Goal: Communication & Community: Answer question/provide support

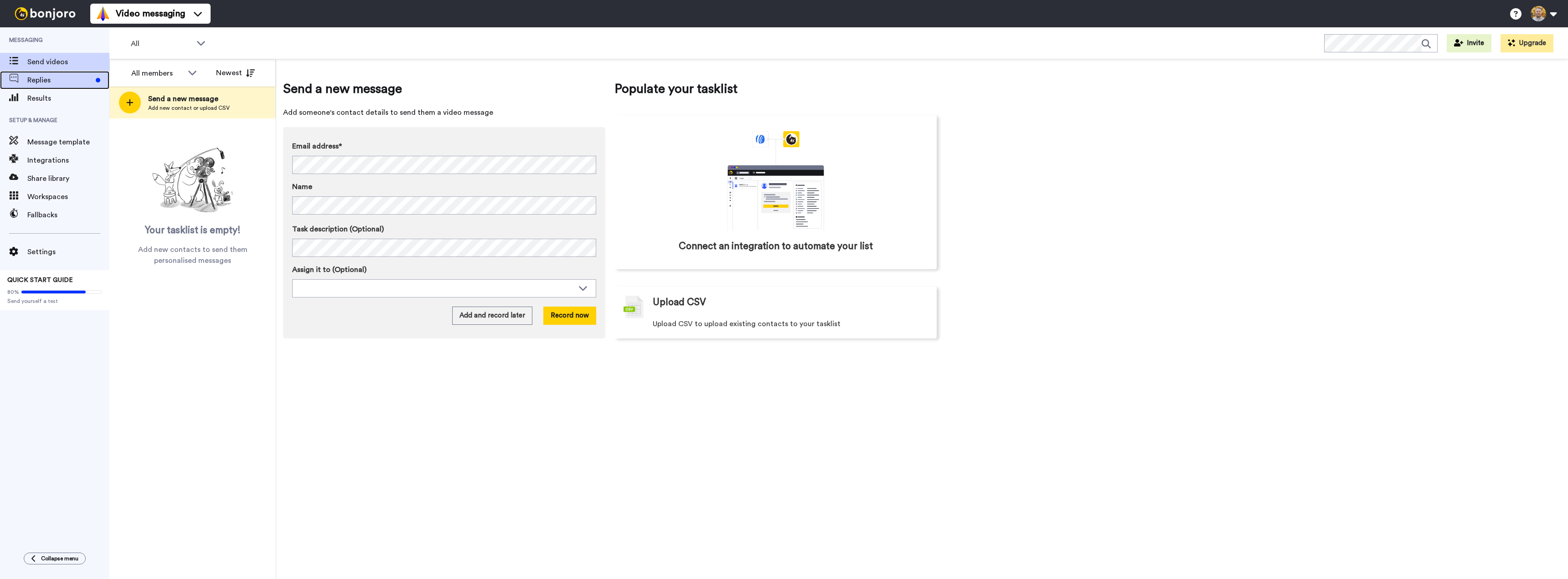
click at [40, 88] on div "Replies" at bounding box center [55, 80] width 110 height 18
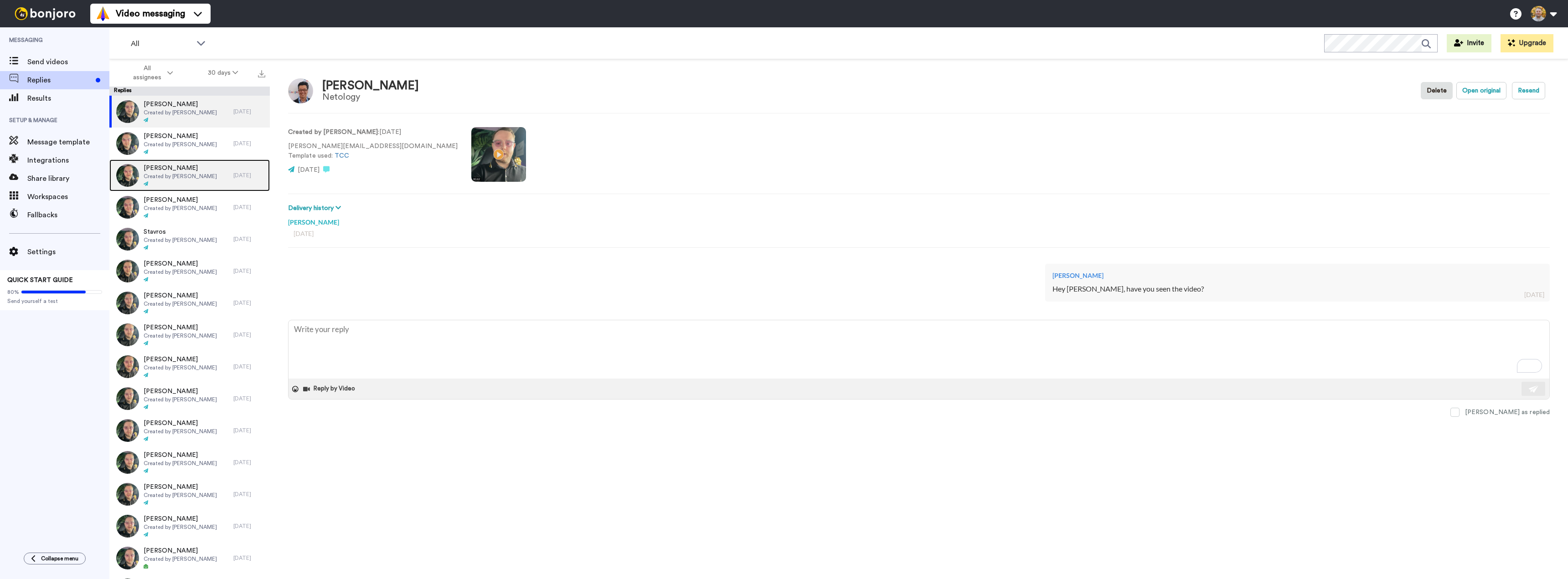
click at [211, 175] on div "Kimberly Created by Danny Roberts" at bounding box center [172, 175] width 124 height 32
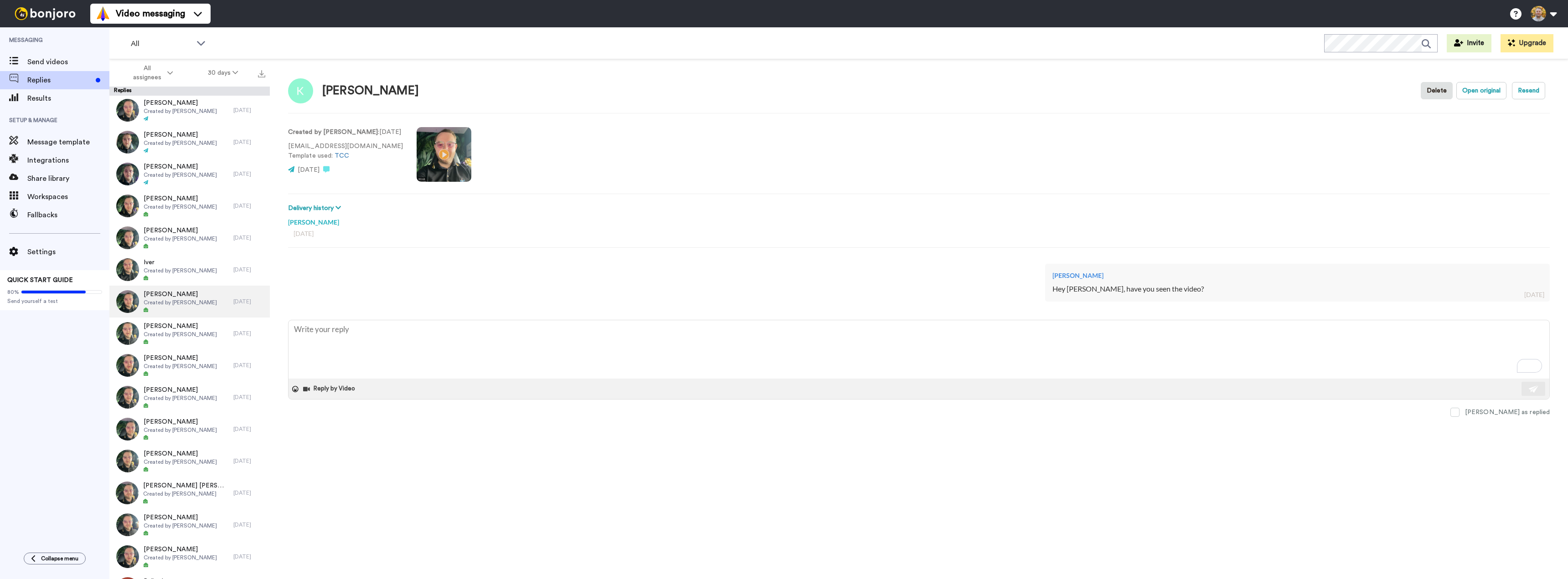
scroll to position [627, 0]
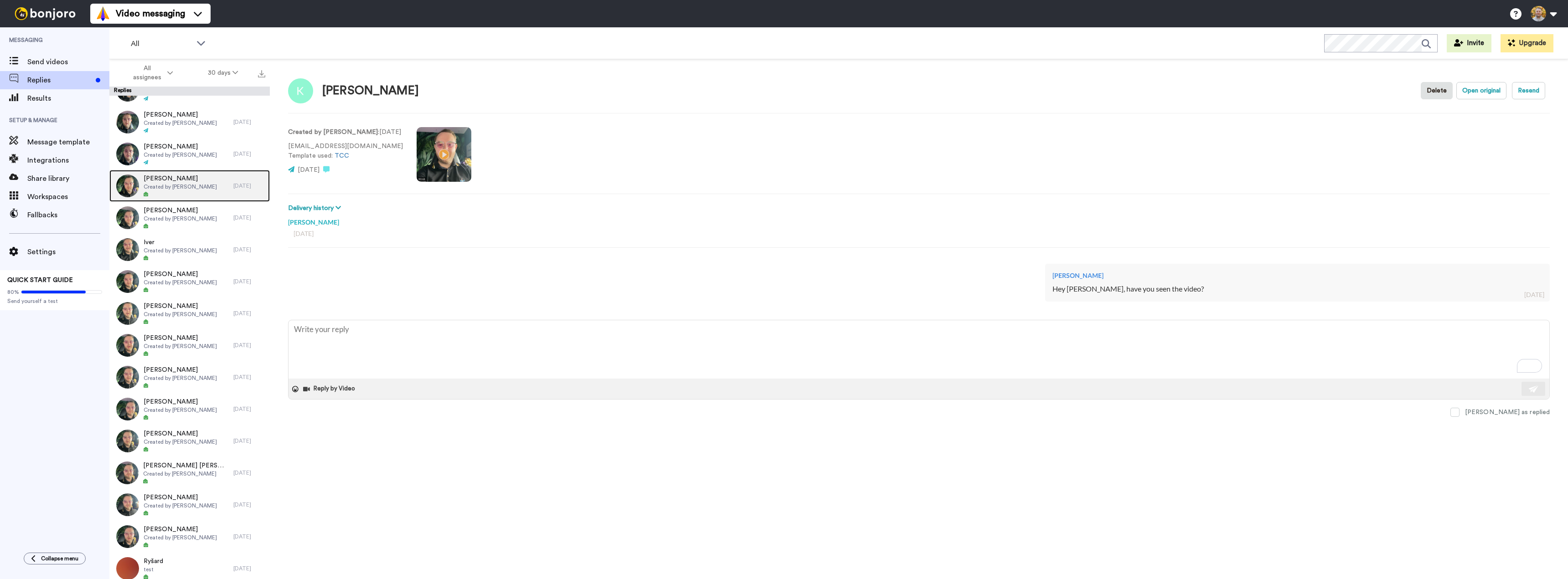
click at [186, 196] on div at bounding box center [180, 195] width 74 height 6
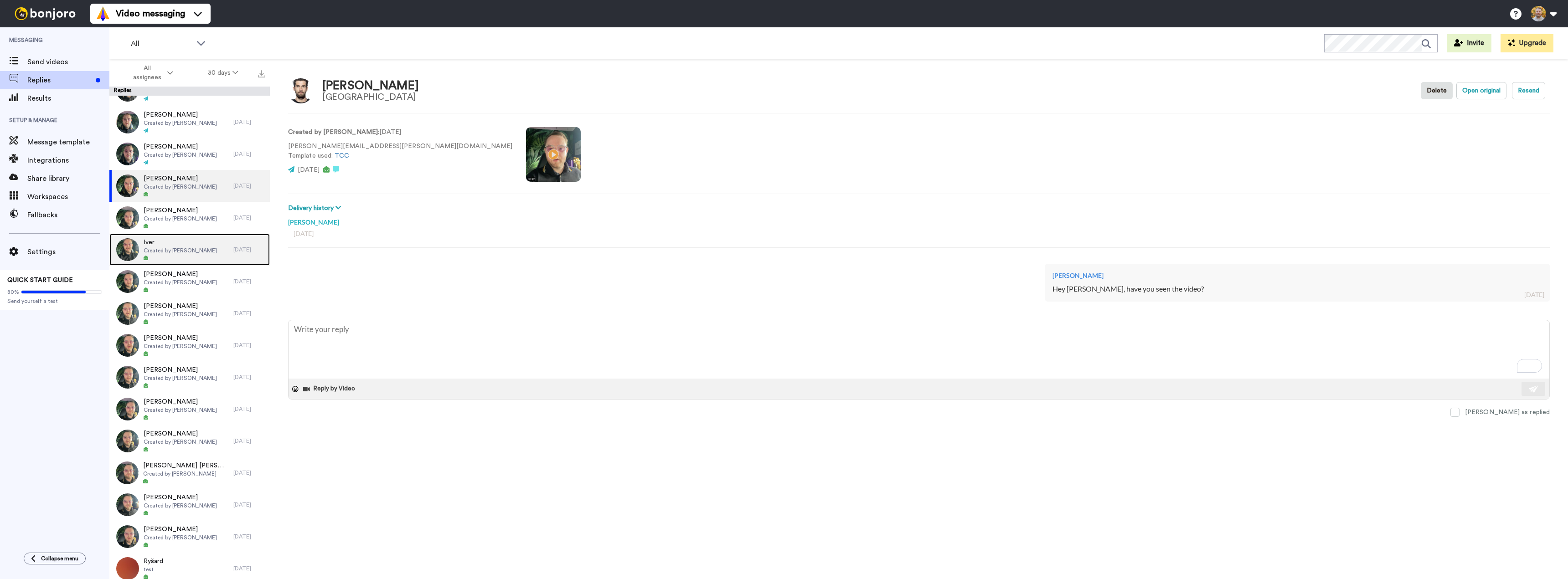
click at [175, 234] on div "Iver Created by Danny Roberts" at bounding box center [172, 249] width 124 height 32
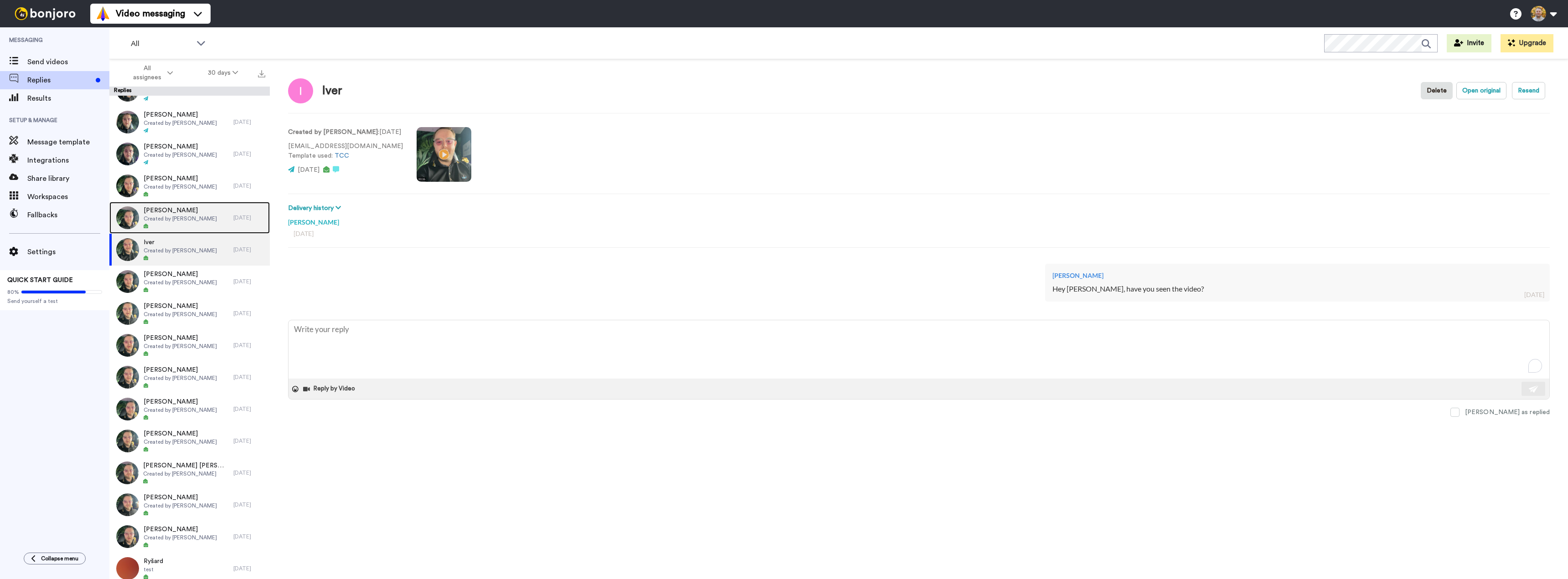
click at [184, 220] on span "Created by [PERSON_NAME]" at bounding box center [180, 218] width 74 height 7
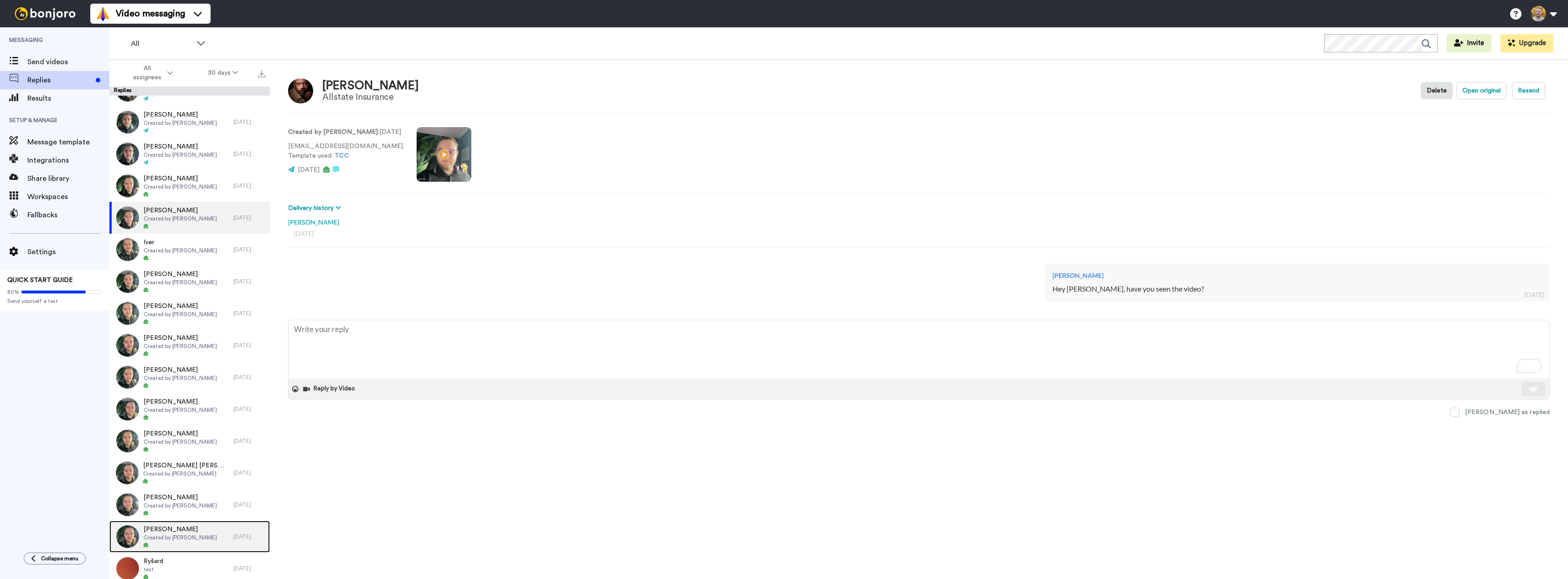
click at [188, 527] on span "[PERSON_NAME]" at bounding box center [180, 529] width 74 height 9
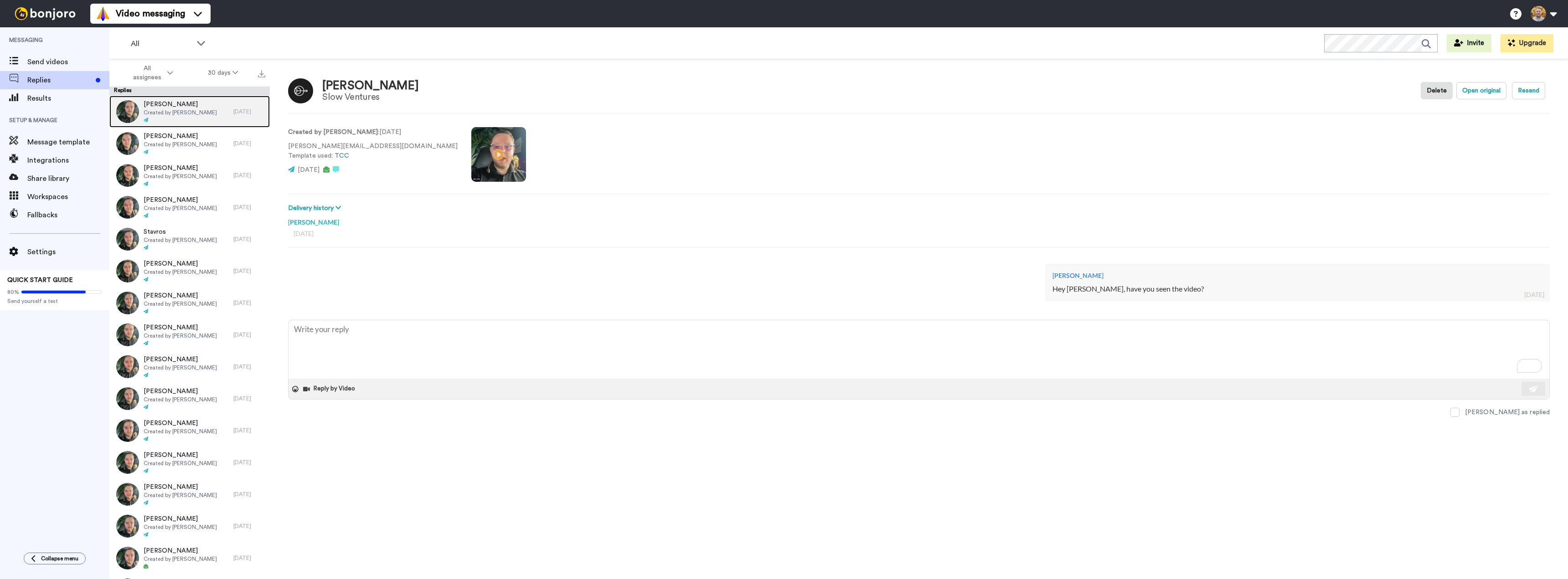
click at [186, 125] on div "Nicholas Ho Created by Danny Roberts" at bounding box center [172, 111] width 124 height 32
click at [1494, 92] on button "Open original" at bounding box center [1482, 91] width 50 height 17
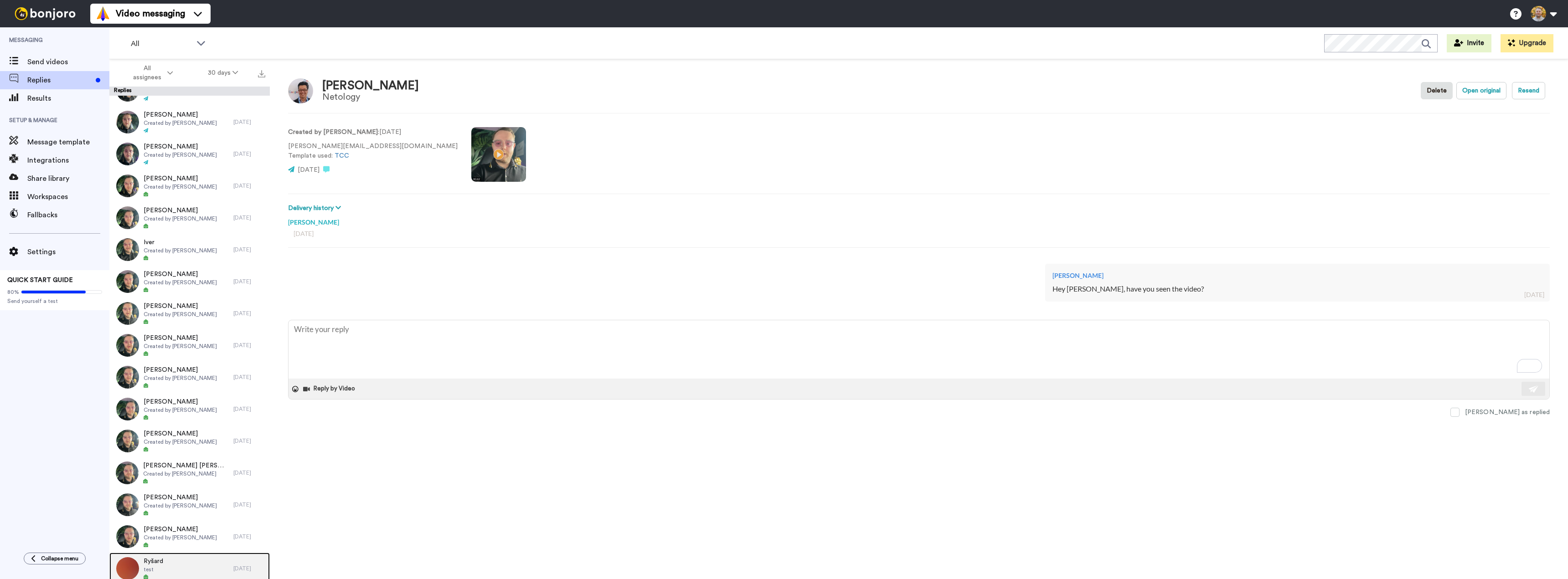
click at [198, 563] on div "Ryšard test" at bounding box center [172, 568] width 124 height 32
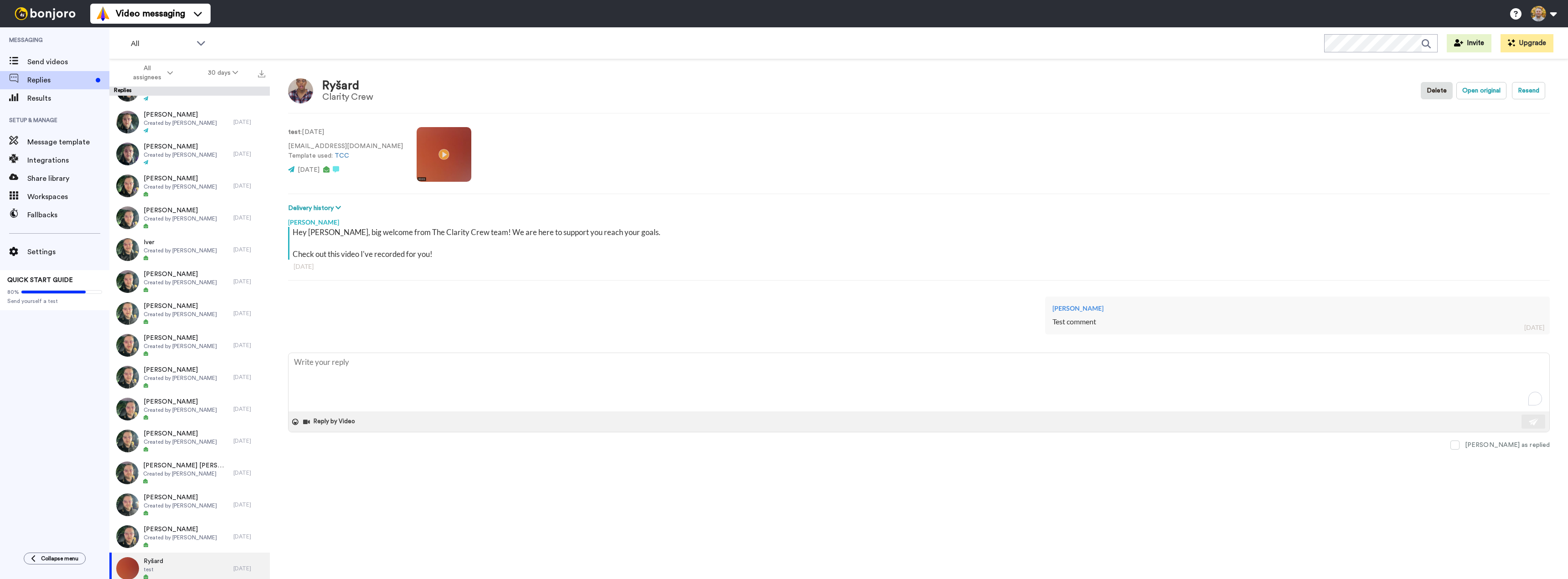
type textarea "x"
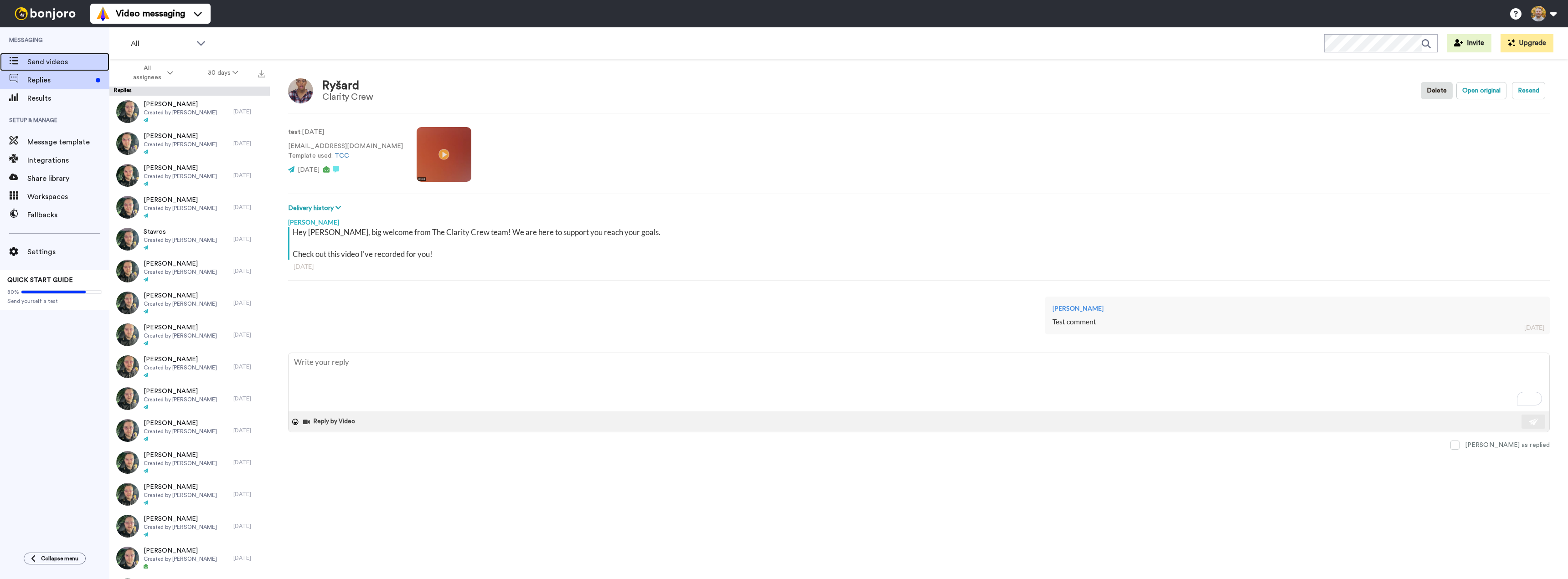
click at [65, 66] on span "Send videos" at bounding box center [68, 62] width 82 height 11
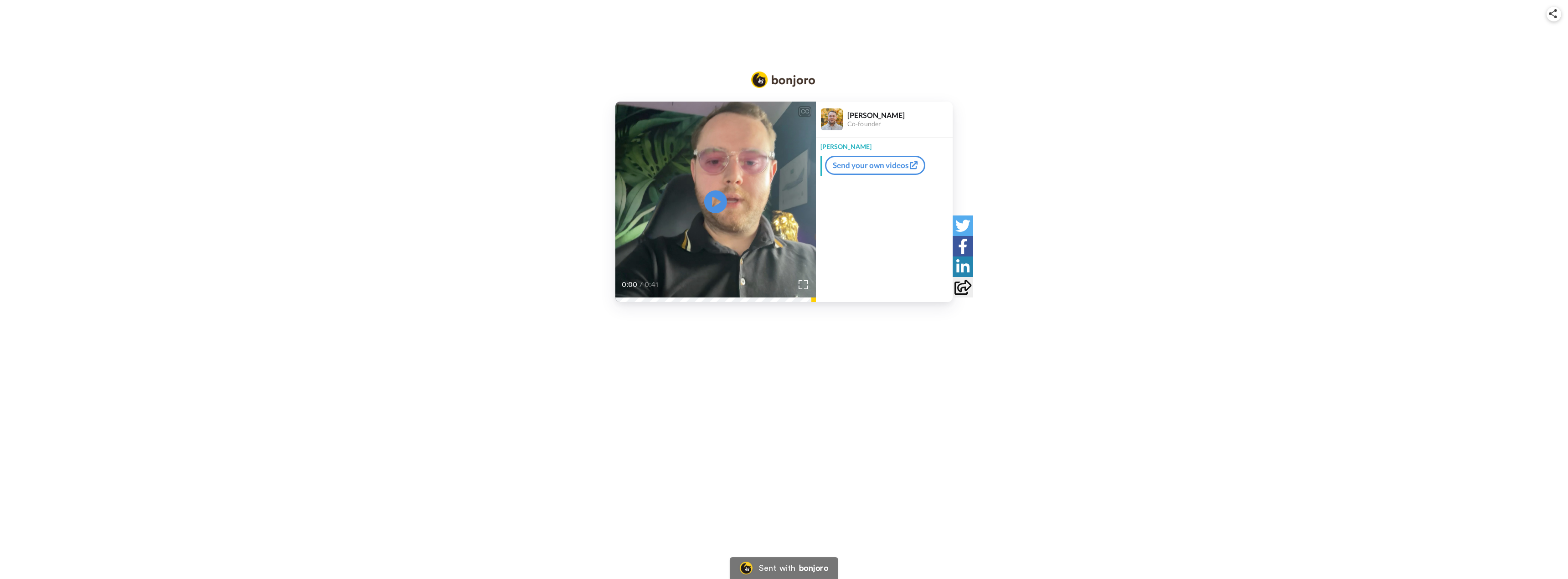
click at [714, 173] on video at bounding box center [715, 201] width 200 height 200
click at [730, 184] on video at bounding box center [715, 201] width 200 height 200
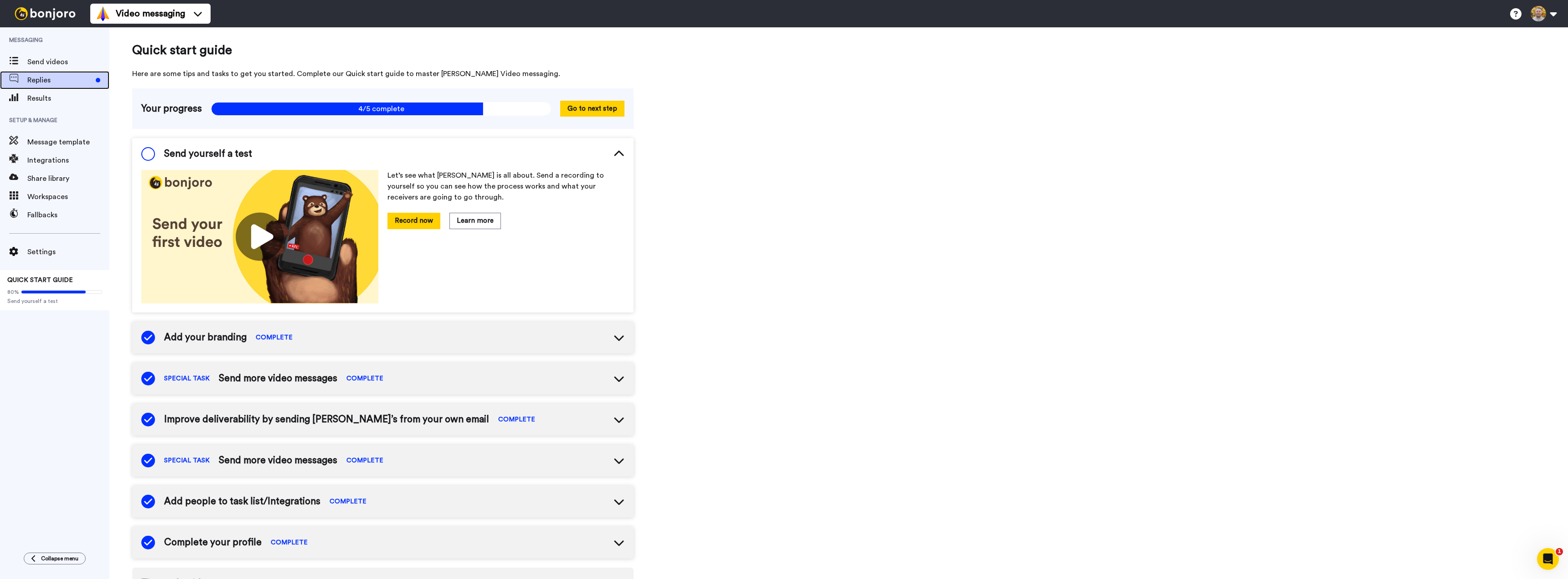
click at [61, 82] on span "Replies" at bounding box center [60, 80] width 65 height 11
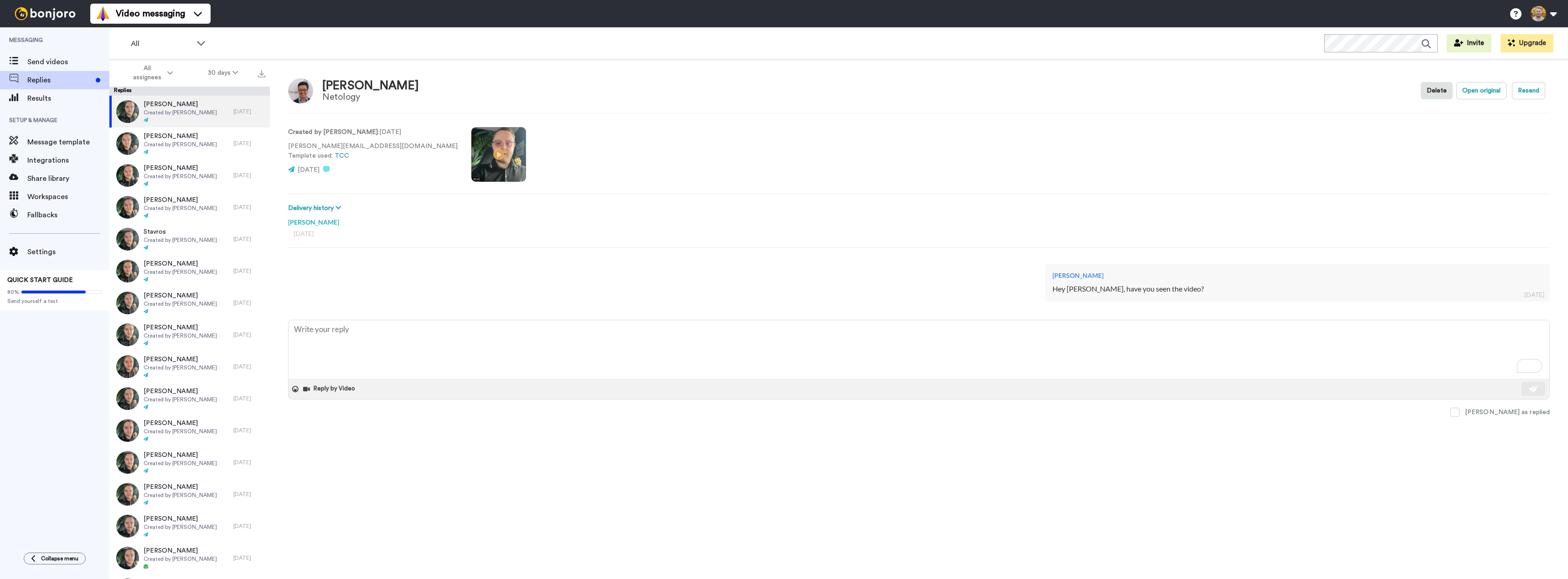
type textarea "x"
